Goal: Transaction & Acquisition: Obtain resource

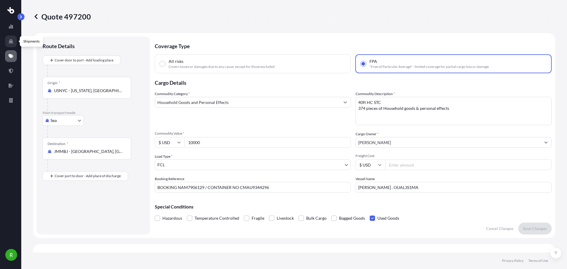
select select "Sea"
select select "2"
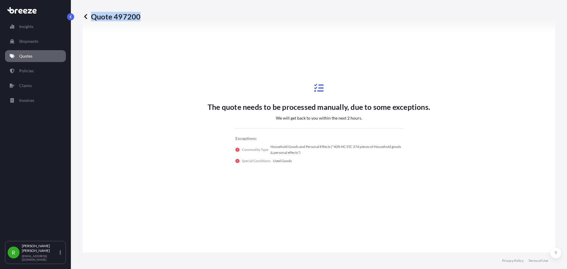
click at [32, 53] on p "Quotes" at bounding box center [25, 56] width 13 height 6
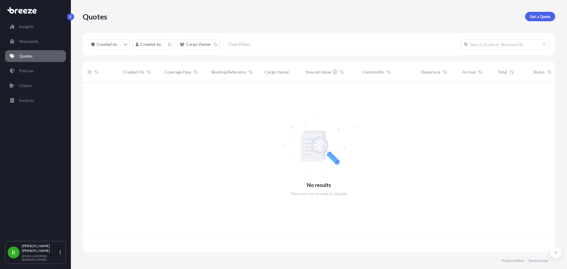
scroll to position [169, 468]
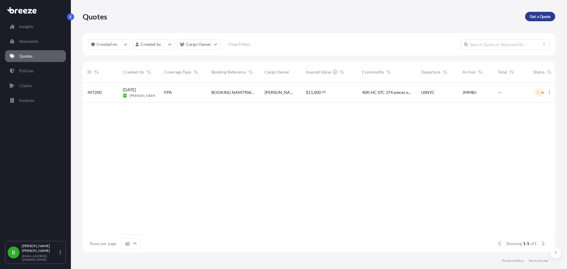
click at [539, 12] on link "Get a Quote" at bounding box center [540, 16] width 30 height 9
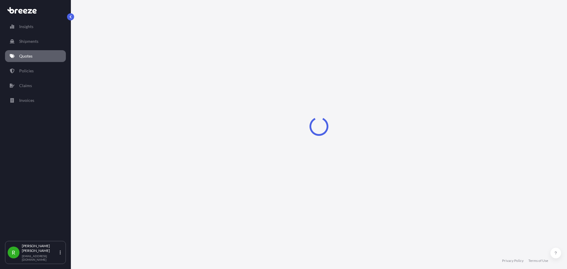
select select "Sea"
select select "1"
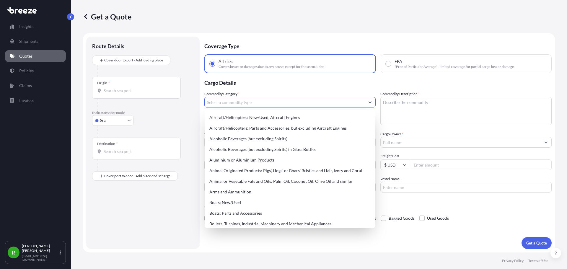
click at [266, 103] on input "Commodity Category *" at bounding box center [285, 102] width 160 height 11
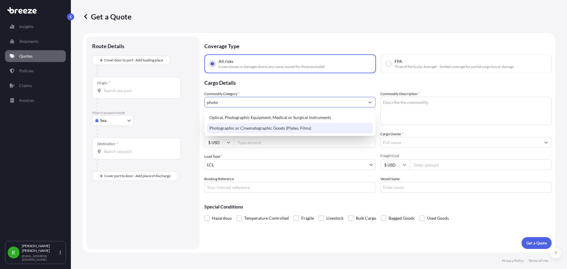
click at [280, 129] on div "Photographic or Cinematographic Goods (Plates, Films)" at bounding box center [290, 128] width 166 height 11
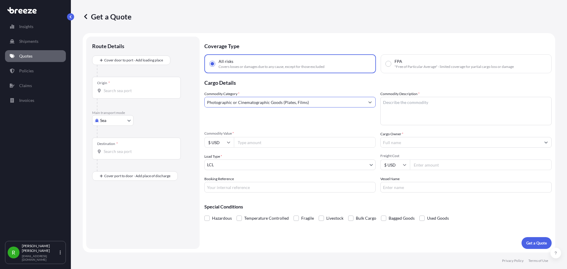
type input "Photographic or Cinematographic Goods (Plates, Films)"
click at [391, 107] on textarea "Commodity Description *" at bounding box center [466, 111] width 171 height 28
type textarea "G"
type textarea "FILM MASTER ROLLS"
click at [123, 84] on div "Origin *" at bounding box center [136, 88] width 89 height 22
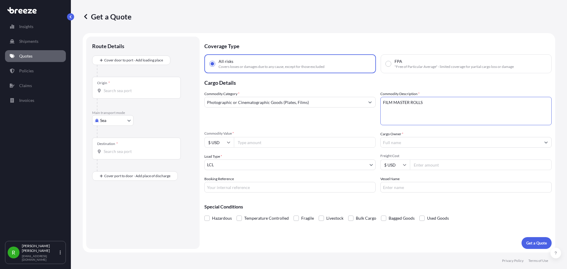
click at [123, 88] on input "Origin *" at bounding box center [139, 91] width 70 height 6
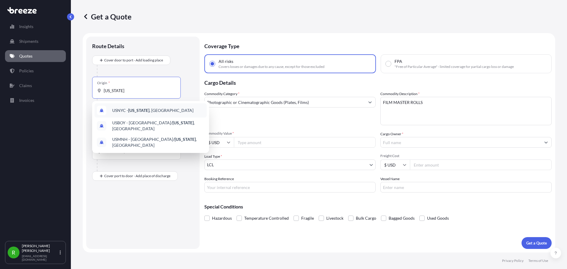
click at [119, 108] on span "USNYC - [US_STATE] , [GEOGRAPHIC_DATA]" at bounding box center [152, 111] width 81 height 6
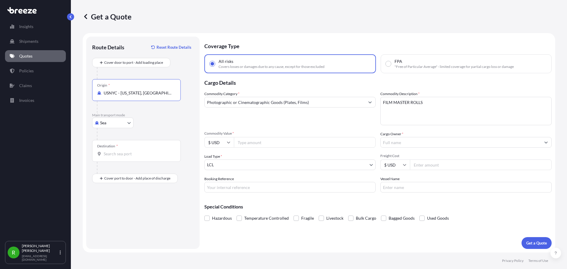
type input "USNYC - [US_STATE], [GEOGRAPHIC_DATA]"
click at [155, 157] on div "Destination *" at bounding box center [136, 151] width 89 height 22
click at [155, 157] on input "Destination *" at bounding box center [139, 154] width 70 height 6
click at [98, 184] on div "Route Details Reset Route Details Cover door to port - Add loading place Place …" at bounding box center [143, 143] width 102 height 201
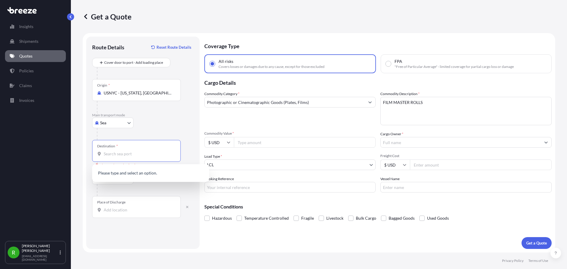
click at [125, 152] on input "Destination * Please select a destination" at bounding box center [139, 154] width 70 height 6
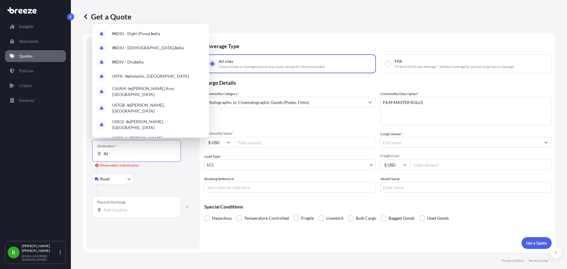
type input "I"
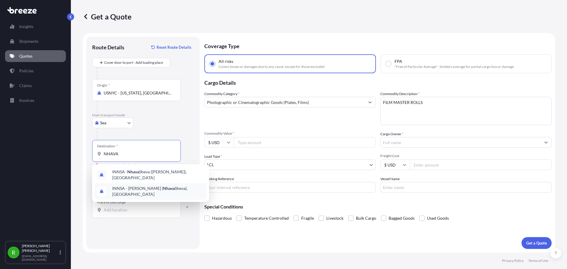
click at [157, 186] on span "INNSA - [PERSON_NAME] ( [PERSON_NAME]), [GEOGRAPHIC_DATA]" at bounding box center [158, 192] width 92 height 12
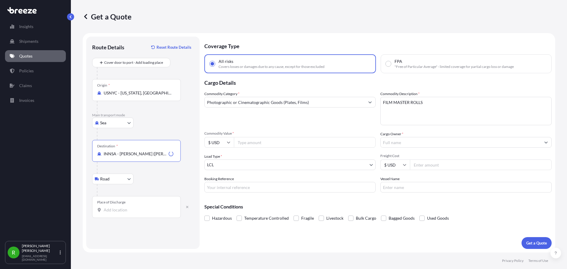
type input "INNSA - [PERSON_NAME] ([PERSON_NAME]), [GEOGRAPHIC_DATA]"
click at [124, 193] on div at bounding box center [145, 190] width 97 height 12
click at [124, 207] on div "Place of Discharge" at bounding box center [136, 207] width 89 height 22
click at [124, 207] on input "Place of Discharge" at bounding box center [139, 210] width 70 height 6
click at [125, 179] on body "0 options available. Insights Shipments Quotes Policies Claims Invoices R [PERS…" at bounding box center [283, 134] width 567 height 269
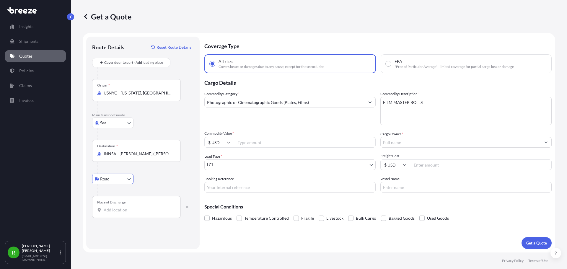
click at [127, 211] on input "Place of Discharge" at bounding box center [139, 210] width 70 height 6
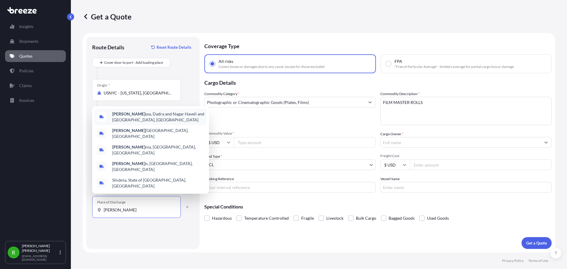
click at [154, 123] on span "[PERSON_NAME] ssa, Dadra and Nagar Haveli and Daman and [GEOGRAPHIC_DATA], [GEO…" at bounding box center [158, 117] width 92 height 12
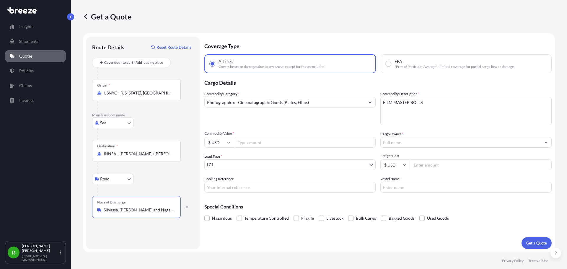
type input "Silvassa, [PERSON_NAME] and Nagar Haveli and Daman and [GEOGRAPHIC_DATA], [GEOG…"
click at [246, 138] on input "Commodity Value *" at bounding box center [305, 142] width 142 height 11
click at [249, 142] on input "Commodity Value *" at bounding box center [305, 142] width 142 height 11
type input "468078.62"
click at [425, 163] on input "Freight Cost" at bounding box center [481, 165] width 142 height 11
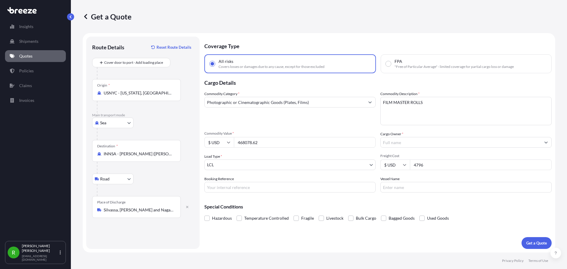
type input "4796"
click at [238, 180] on div "Booking Reference" at bounding box center [289, 184] width 171 height 17
click at [239, 183] on input "Booking Reference" at bounding box center [289, 187] width 171 height 11
type input "wmp"
drag, startPoint x: 239, startPoint y: 183, endPoint x: 154, endPoint y: 184, distance: 84.8
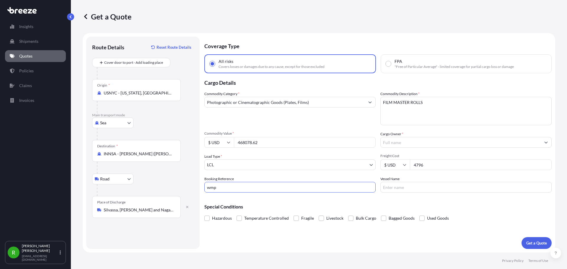
click at [154, 184] on form "Route Details Reset Route Details Cover door to port - Add loading place Place …" at bounding box center [319, 143] width 473 height 220
paste input "257346892"
paste input "MRSU3994151"
type input "257346892 / CNTR#MRSU3994151"
click at [421, 185] on input "Vessel Name" at bounding box center [466, 187] width 171 height 11
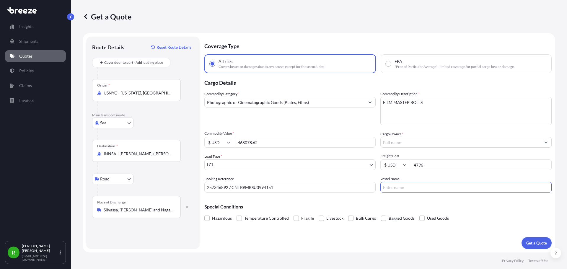
paste input "MAERSK [GEOGRAPHIC_DATA]/532E"
click at [424, 186] on input "MAERSK [GEOGRAPHIC_DATA]/532E" at bounding box center [466, 187] width 171 height 11
type input "MAERSK HARTFORD V.532E"
click at [362, 249] on div "Coverage Type All risks Covers losses or damages due to any cause, except for t…" at bounding box center [377, 143] width 347 height 212
click at [540, 246] on button "Get a Quote" at bounding box center [537, 243] width 30 height 12
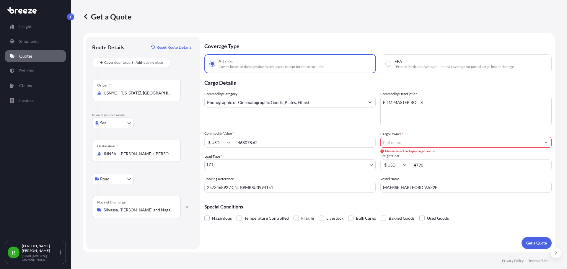
click at [405, 137] on div at bounding box center [466, 142] width 171 height 11
click at [399, 148] on span "Please select or type cargo owner" at bounding box center [409, 151] width 56 height 6
click at [402, 144] on input "Cargo Owner *" at bounding box center [461, 142] width 160 height 11
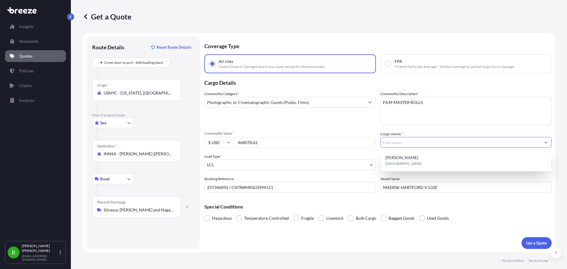
type input "S"
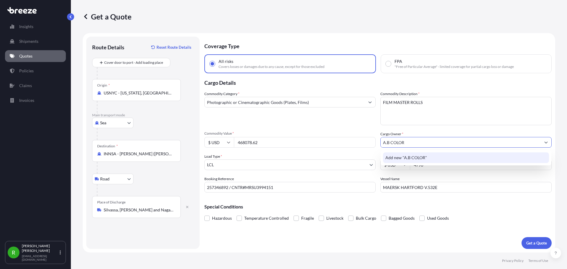
click at [388, 143] on input "A.B COLOR" at bounding box center [461, 142] width 160 height 11
click at [404, 158] on span "Add new "A B COLOR"" at bounding box center [407, 158] width 42 height 6
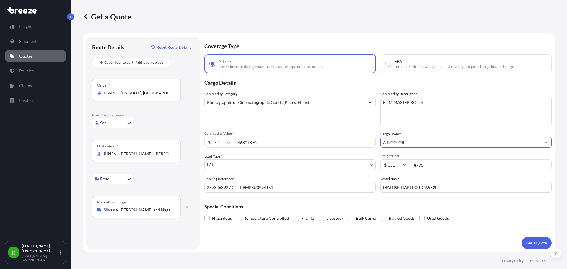
type input "A B COLOR"
click at [435, 131] on div "Commodity Category * Photographic or Cinematographic Goods (Plates, Films) Comm…" at bounding box center [377, 142] width 347 height 102
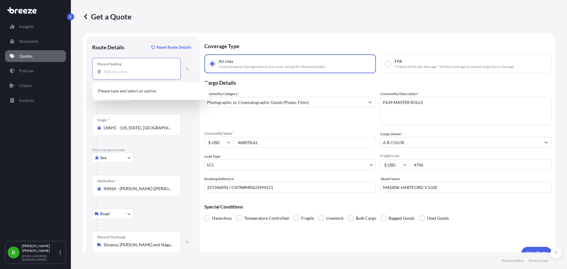
click at [130, 73] on input "Place of loading" at bounding box center [139, 72] width 70 height 6
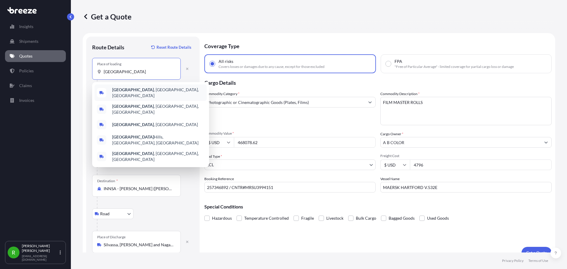
click at [161, 92] on div "[GEOGRAPHIC_DATA] , [GEOGRAPHIC_DATA], [GEOGRAPHIC_DATA]" at bounding box center [151, 92] width 112 height 17
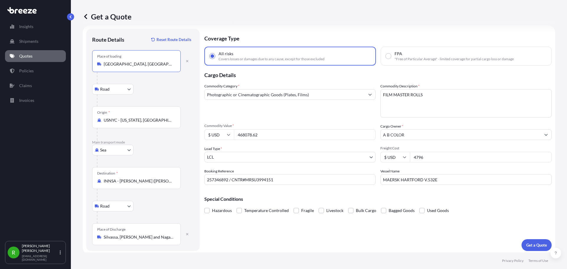
scroll to position [10, 0]
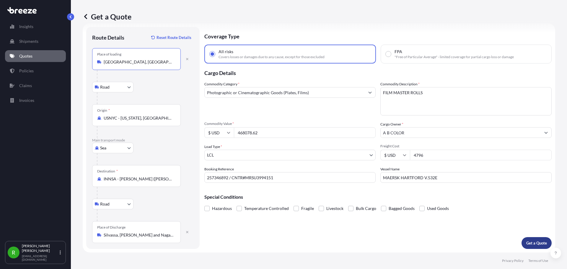
type input "[GEOGRAPHIC_DATA], [GEOGRAPHIC_DATA], [GEOGRAPHIC_DATA]"
click at [541, 244] on p "Get a Quote" at bounding box center [536, 243] width 21 height 6
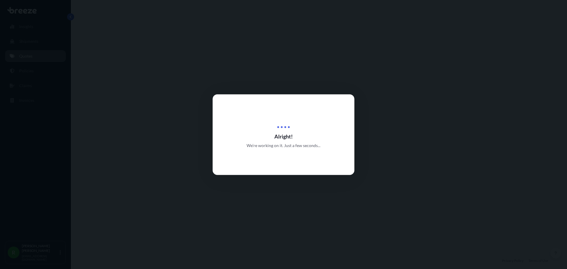
select select "Road"
select select "Sea"
select select "Road"
select select "1"
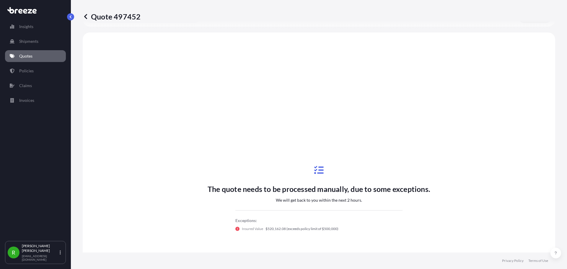
scroll to position [236, 0]
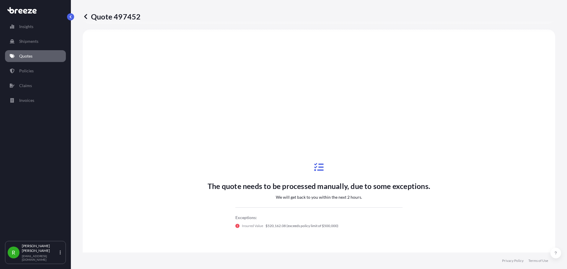
click at [463, 115] on div "The quote needs to be processed manually, due to some exceptions. We will get b…" at bounding box center [319, 196] width 456 height 316
drag, startPoint x: 264, startPoint y: 228, endPoint x: 337, endPoint y: 227, distance: 72.4
click at [337, 227] on div "Insured Value $520,162.08 (exceeds policy limit of $500,000)" at bounding box center [318, 226] width 167 height 6
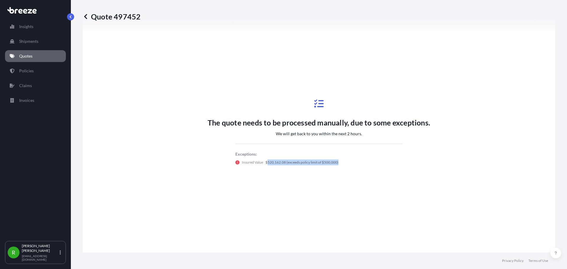
scroll to position [295, 0]
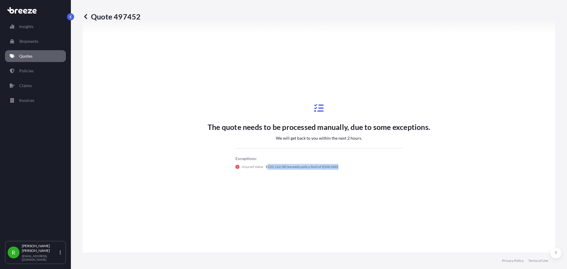
click at [84, 18] on icon at bounding box center [86, 17] width 6 height 6
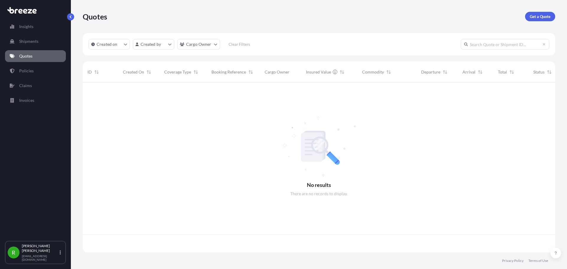
scroll to position [169, 468]
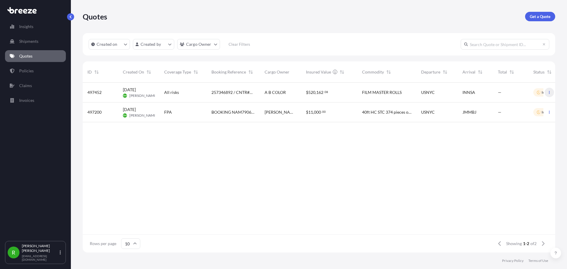
click at [548, 93] on icon "button" at bounding box center [550, 93] width 4 height 4
click at [539, 97] on link "Edit quote" at bounding box center [523, 93] width 45 height 9
select select "Road"
select select "Sea"
select select "Road"
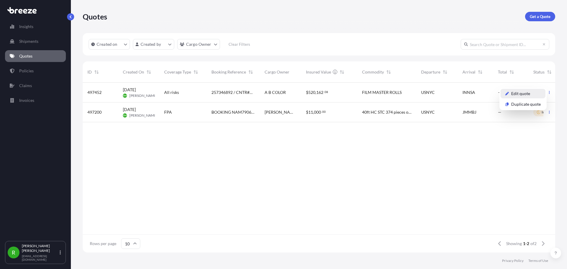
select select "1"
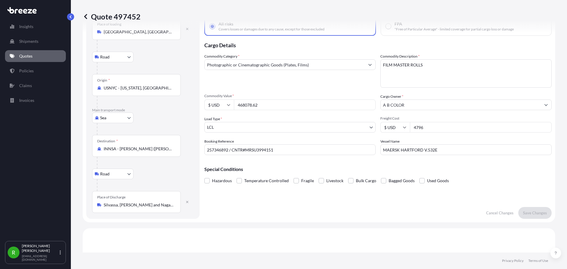
scroll to position [20, 0]
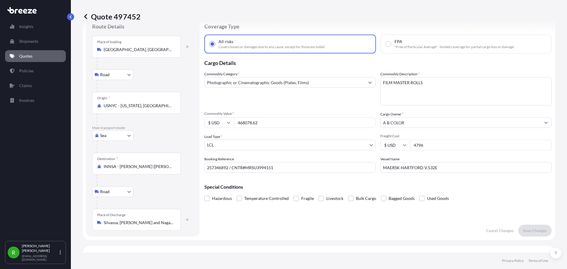
click at [403, 112] on div "Cargo Owner * A B COLOR" at bounding box center [466, 119] width 171 height 17
drag, startPoint x: 313, startPoint y: 122, endPoint x: 226, endPoint y: 122, distance: 87.2
click at [226, 122] on div "$ USD 468078.62" at bounding box center [289, 122] width 171 height 11
paste input "25526.0"
type input "425526.02"
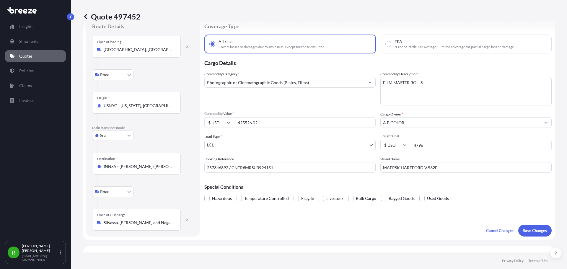
click at [285, 104] on div "Commodity Category * Photographic or Cinematographic Goods (Plates, Films)" at bounding box center [289, 88] width 171 height 34
click at [531, 232] on p "Save Changes" at bounding box center [535, 231] width 24 height 6
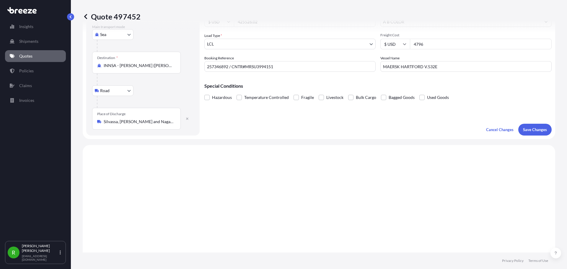
scroll to position [236, 0]
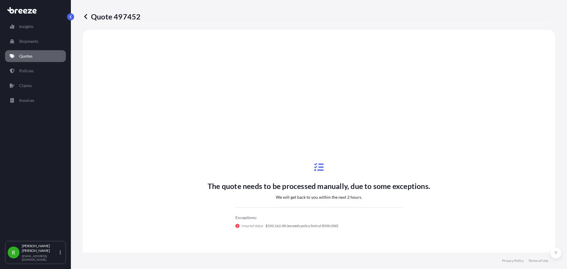
select select "Road"
select select "Sea"
select select "Road"
select select "1"
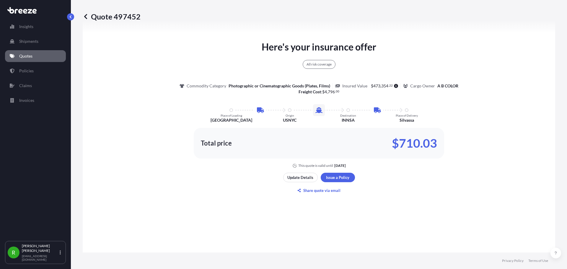
scroll to position [355, 0]
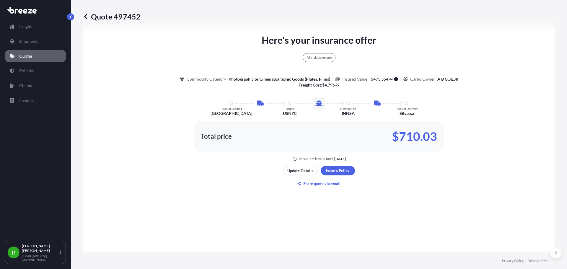
click at [396, 218] on div "Here's your insurance offer All risk coverage Commodity Category Photographic o…" at bounding box center [319, 111] width 456 height 382
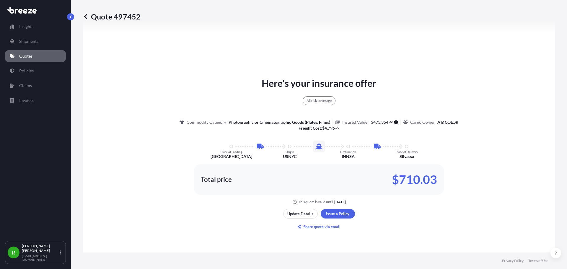
scroll to position [335, 0]
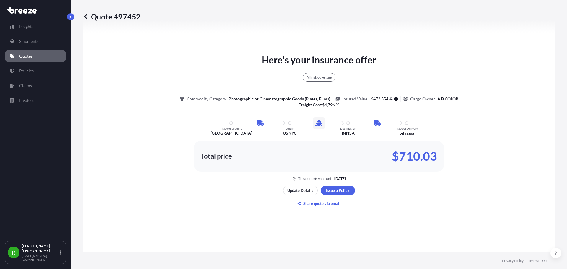
click at [404, 158] on p "$710.03" at bounding box center [414, 156] width 45 height 9
drag, startPoint x: 404, startPoint y: 158, endPoint x: 410, endPoint y: 185, distance: 27.7
click at [410, 185] on div "Here's your insurance offer All risk coverage Commodity Category Photographic o…" at bounding box center [319, 130] width 456 height 382
click at [303, 205] on p "Share quote via email" at bounding box center [321, 204] width 37 height 6
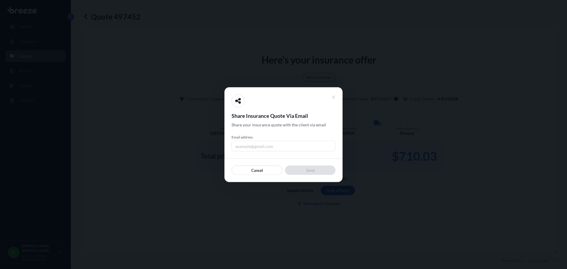
click at [279, 147] on input "Email address" at bounding box center [284, 146] width 104 height 11
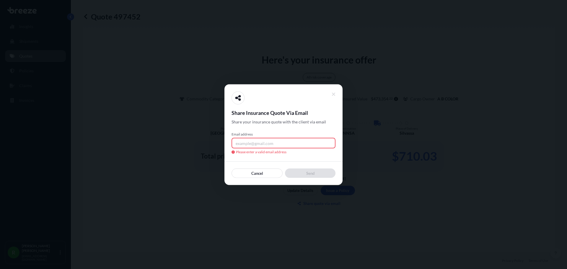
paste input "[EMAIL_ADDRESS][DOMAIN_NAME]"
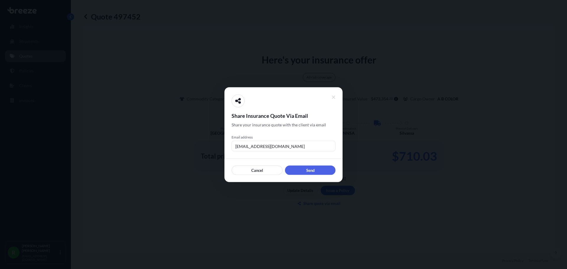
type input "[EMAIL_ADDRESS][DOMAIN_NAME]"
